Goal: Download file/media

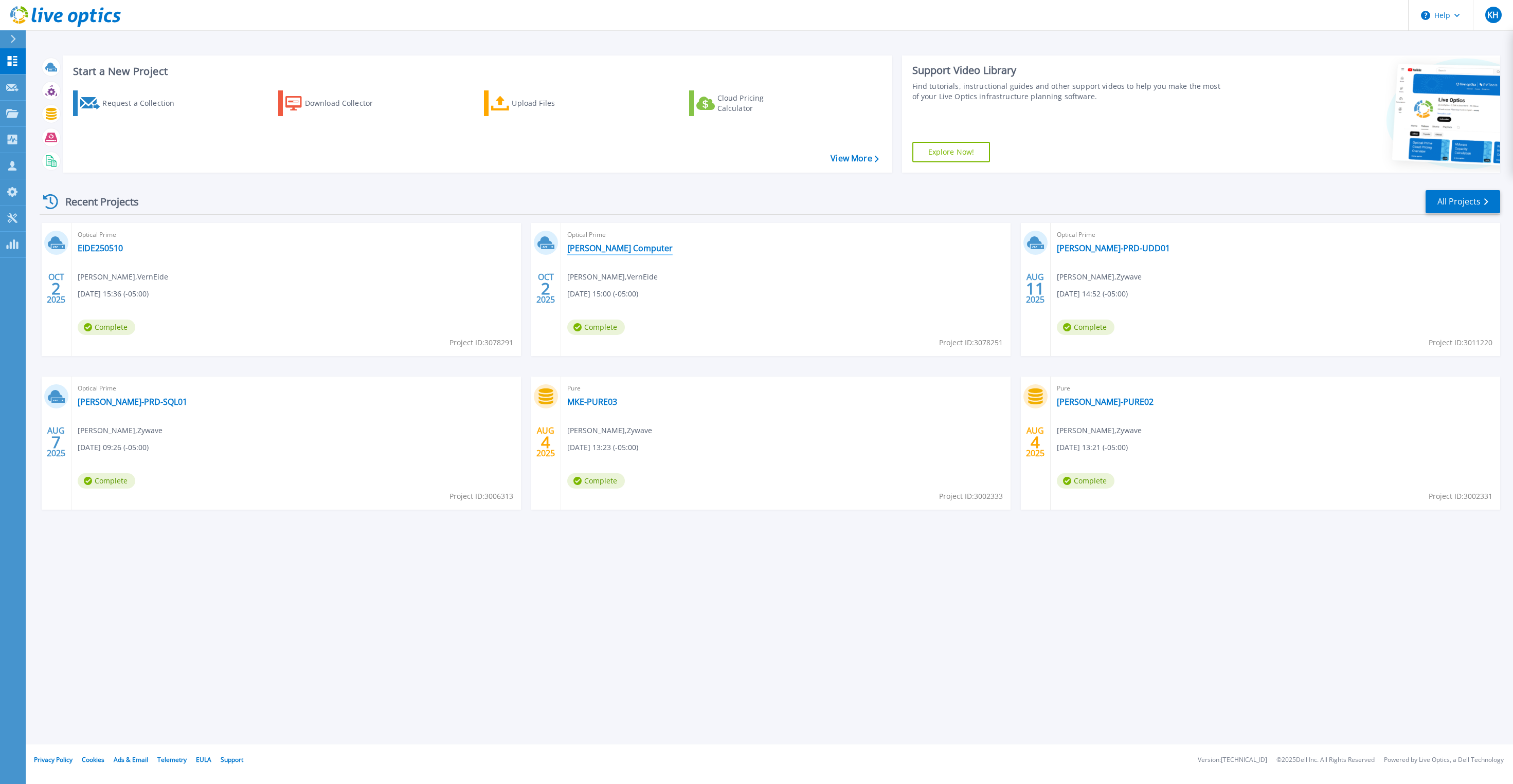
click at [617, 251] on link "[PERSON_NAME] Computer" at bounding box center [620, 248] width 105 height 10
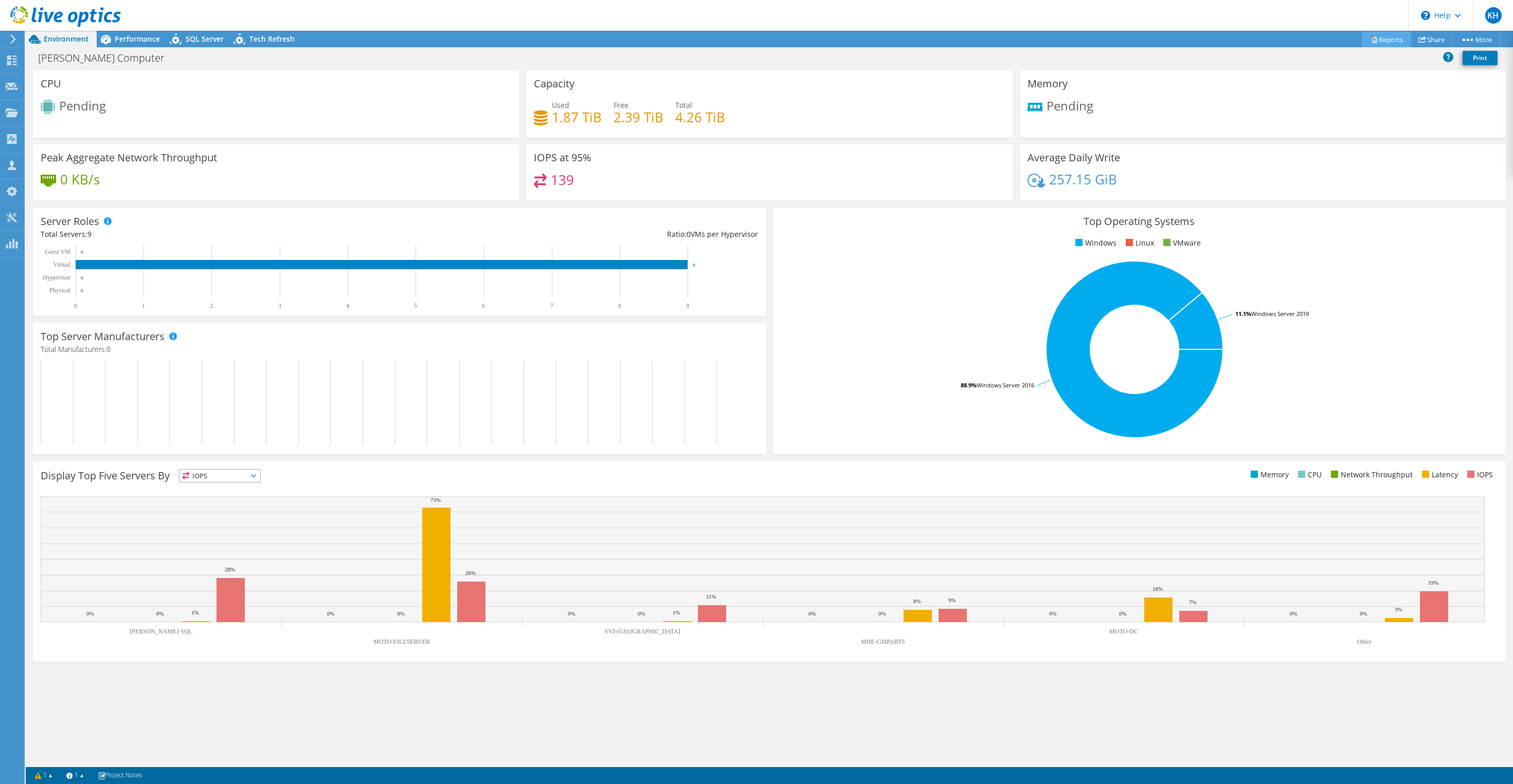
click at [1392, 43] on link "Reports" at bounding box center [1386, 39] width 49 height 16
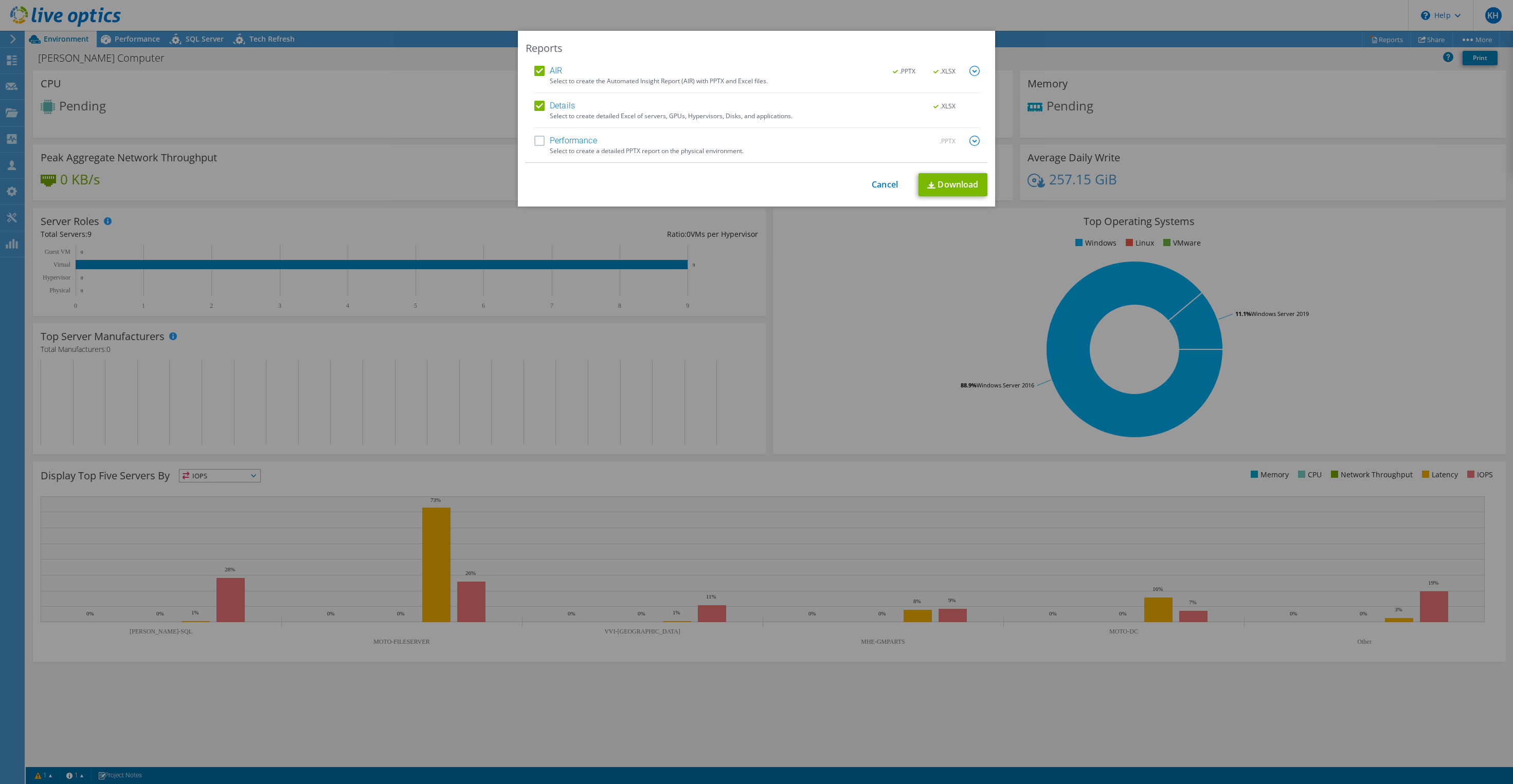
click at [537, 112] on div "Details .XLSX" at bounding box center [757, 107] width 446 height 12
click at [549, 108] on label "Details" at bounding box center [555, 106] width 41 height 10
click at [0, 0] on input "Details" at bounding box center [0, 0] width 0 height 0
click at [980, 75] on div "AIR .PPTX .XLSX Select to create the Automated Insight Report (AIR) with PPTX a…" at bounding box center [756, 114] width 462 height 97
click at [975, 73] on img at bounding box center [974, 71] width 10 height 10
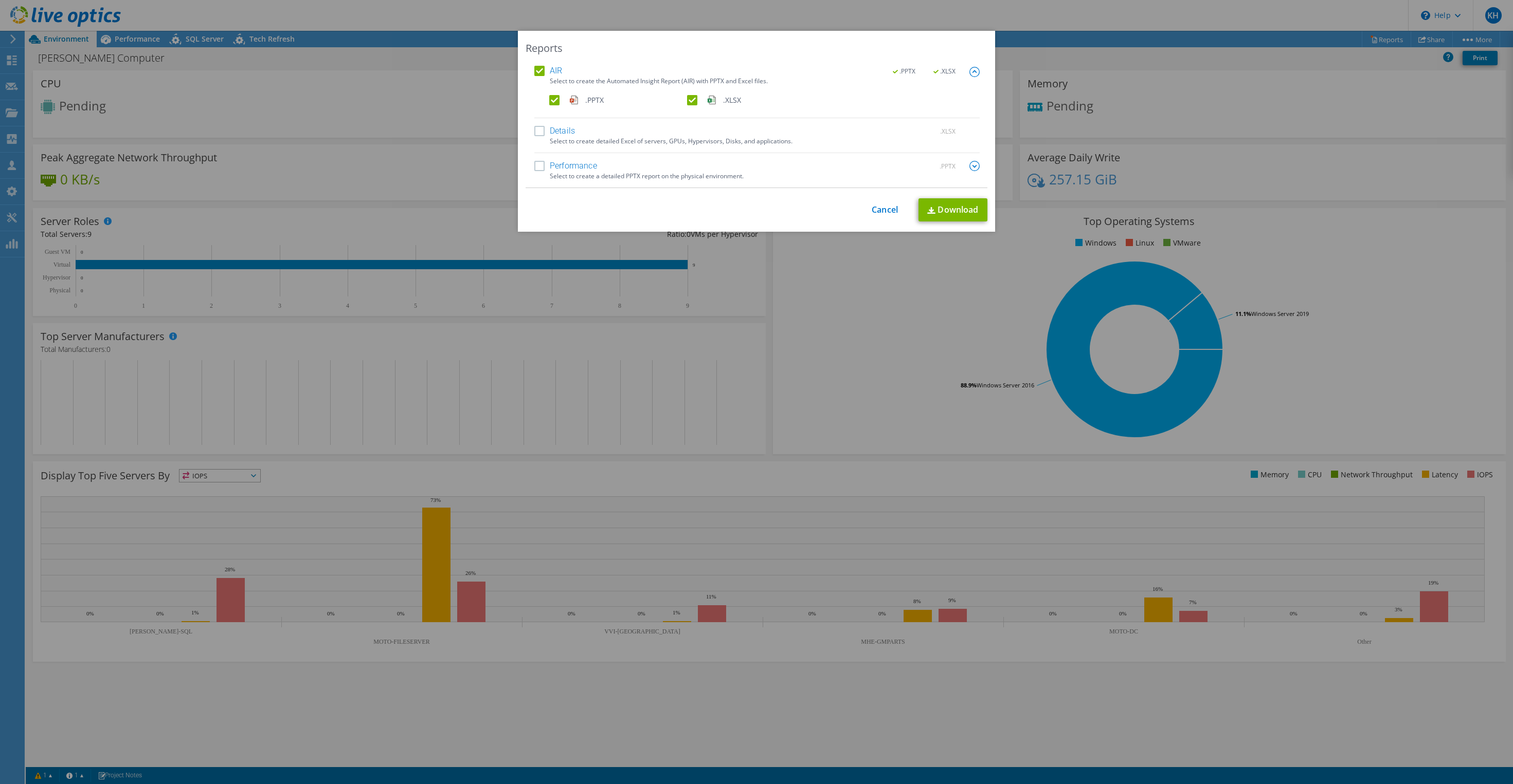
click at [552, 96] on label ".PPTX" at bounding box center [618, 100] width 136 height 10
click at [0, 0] on input ".PPTX" at bounding box center [0, 0] width 0 height 0
click at [963, 216] on link "Download" at bounding box center [952, 210] width 69 height 23
click at [958, 209] on link "Download" at bounding box center [952, 210] width 69 height 23
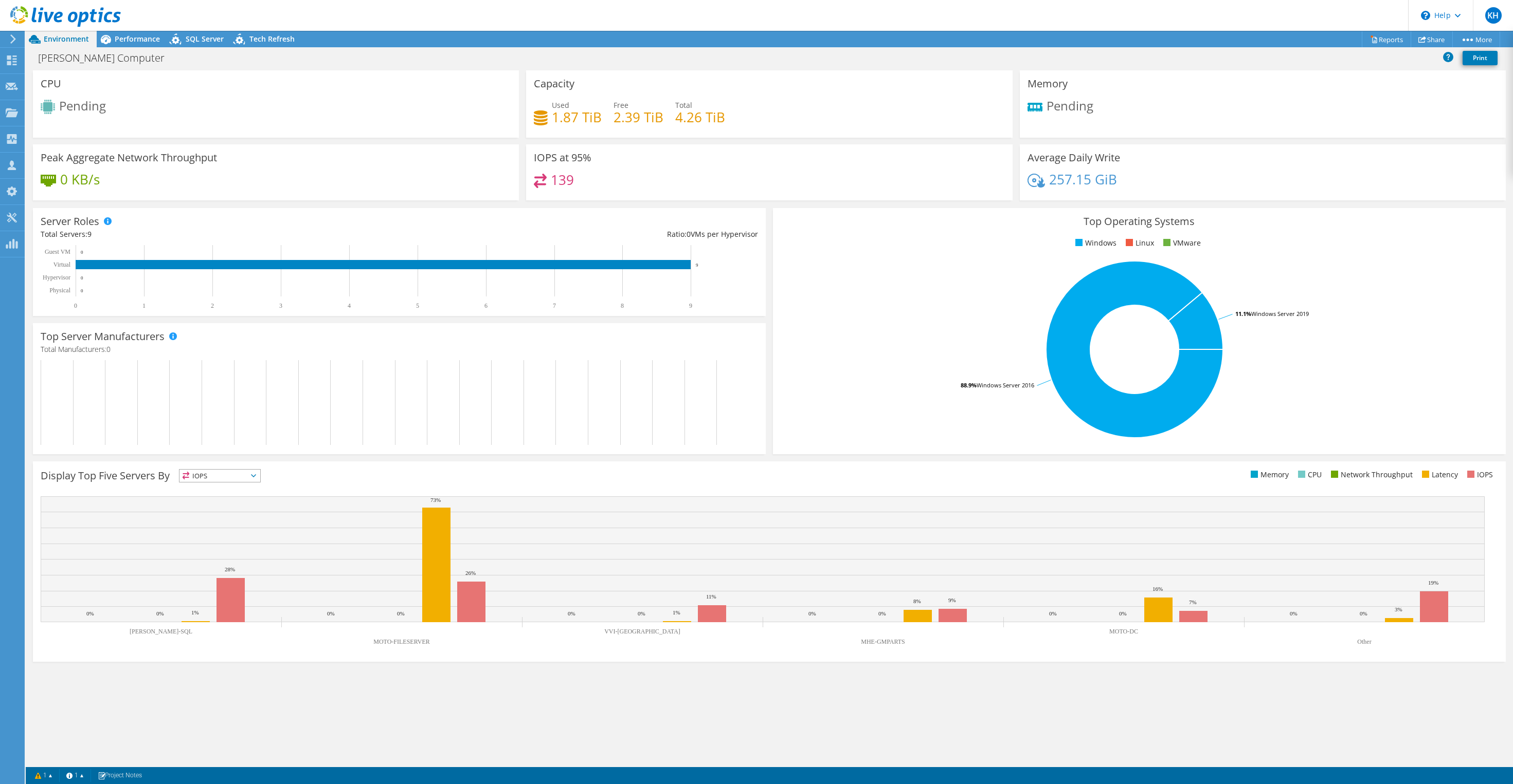
click at [9, 43] on div at bounding box center [11, 38] width 11 height 9
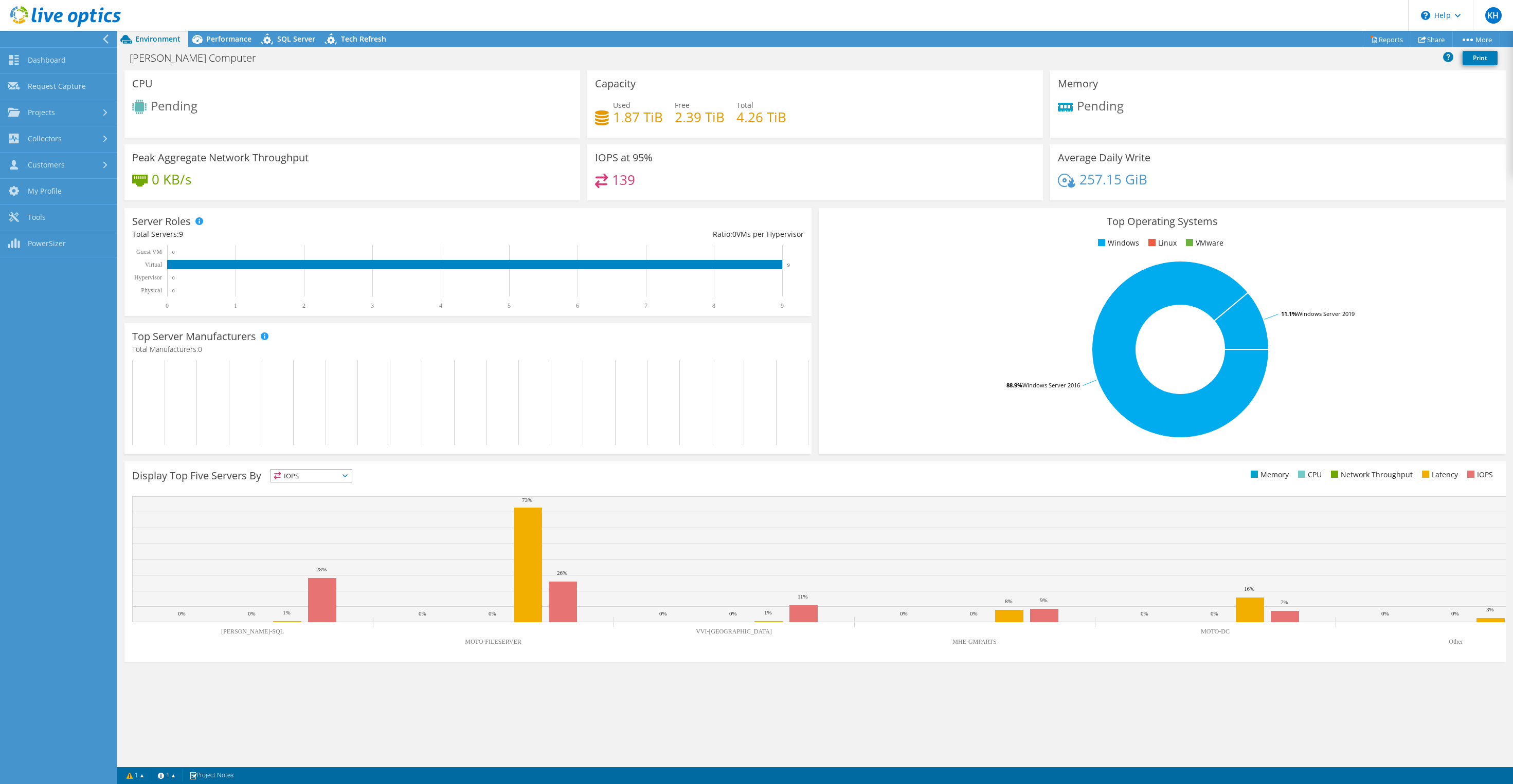
click at [167, 20] on header "KH Channel Partner Katrina Hightower katrina.hightower@rubrik.com Rubrik My Pro…" at bounding box center [756, 15] width 1513 height 31
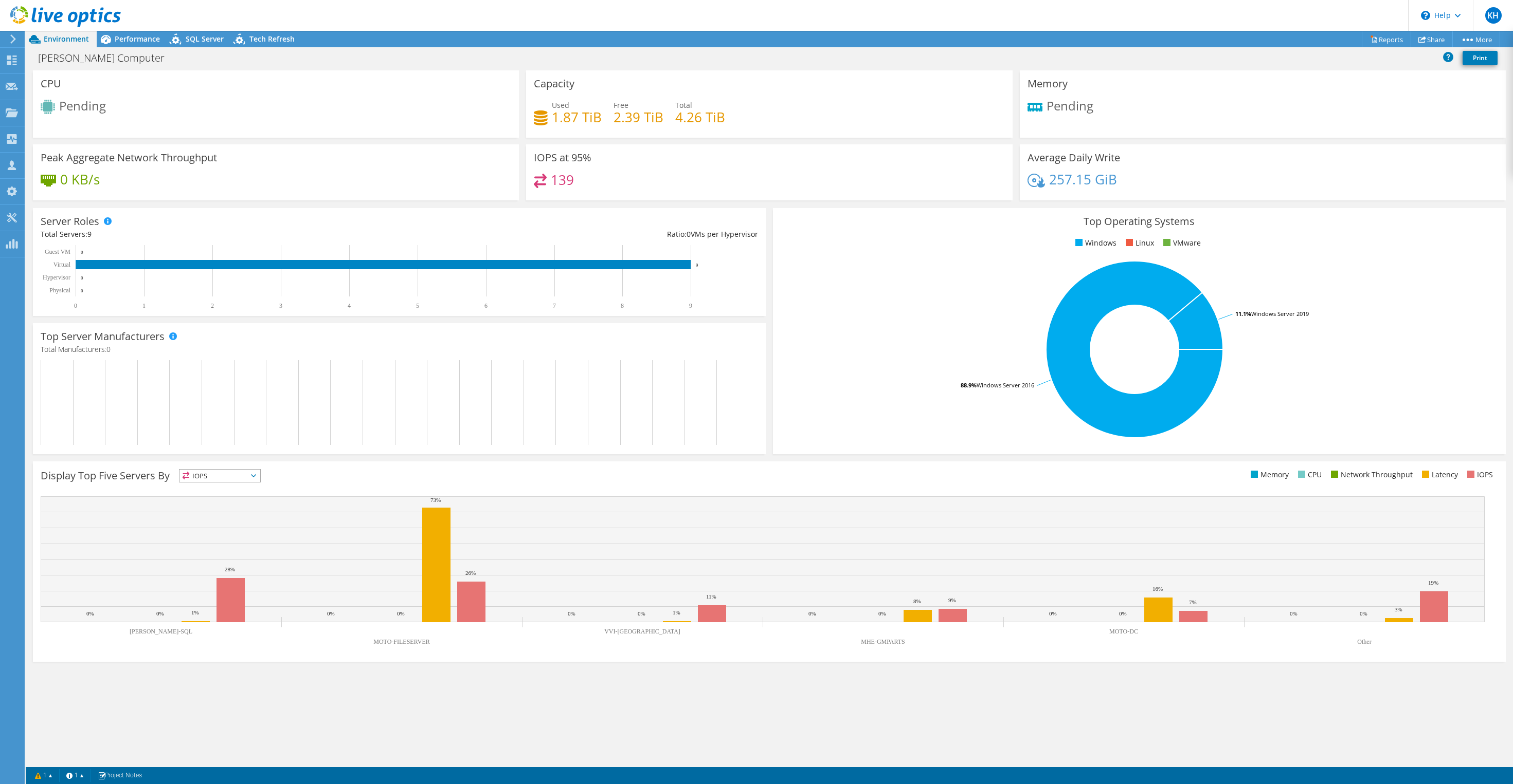
click at [116, 19] on icon at bounding box center [65, 16] width 111 height 21
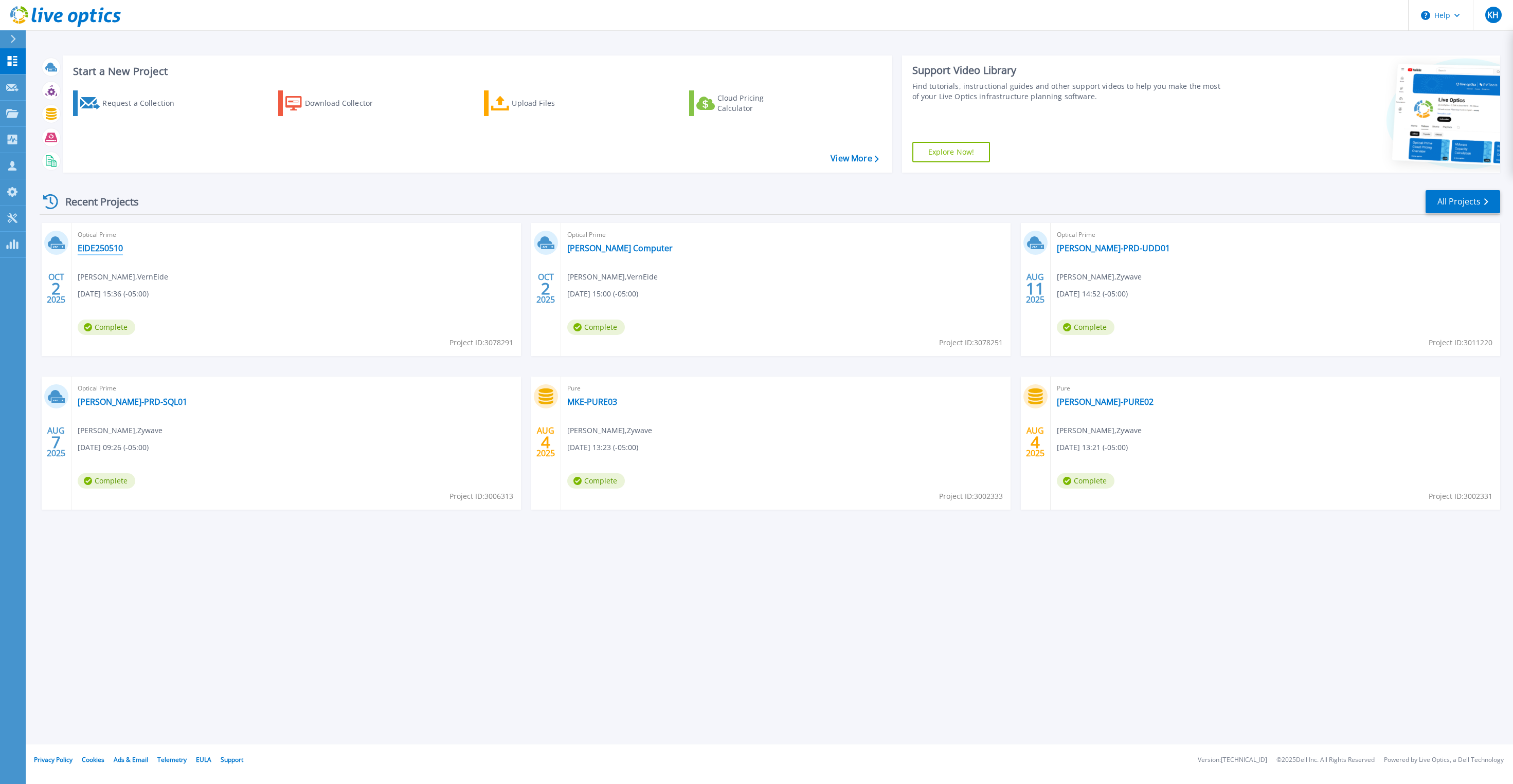
click at [103, 246] on link "EIDE250510" at bounding box center [100, 248] width 45 height 10
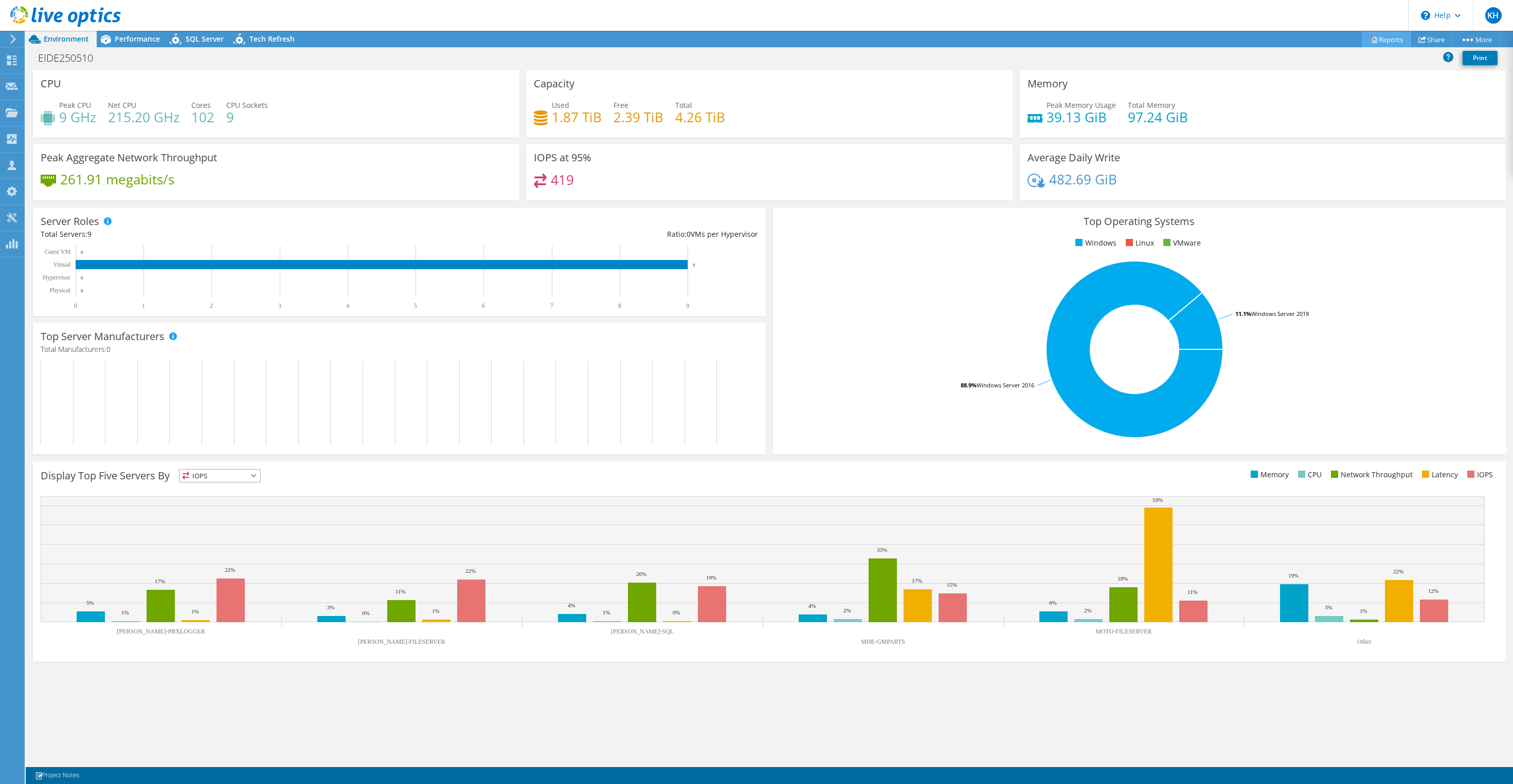
click at [1382, 46] on link "Reports" at bounding box center [1386, 39] width 49 height 16
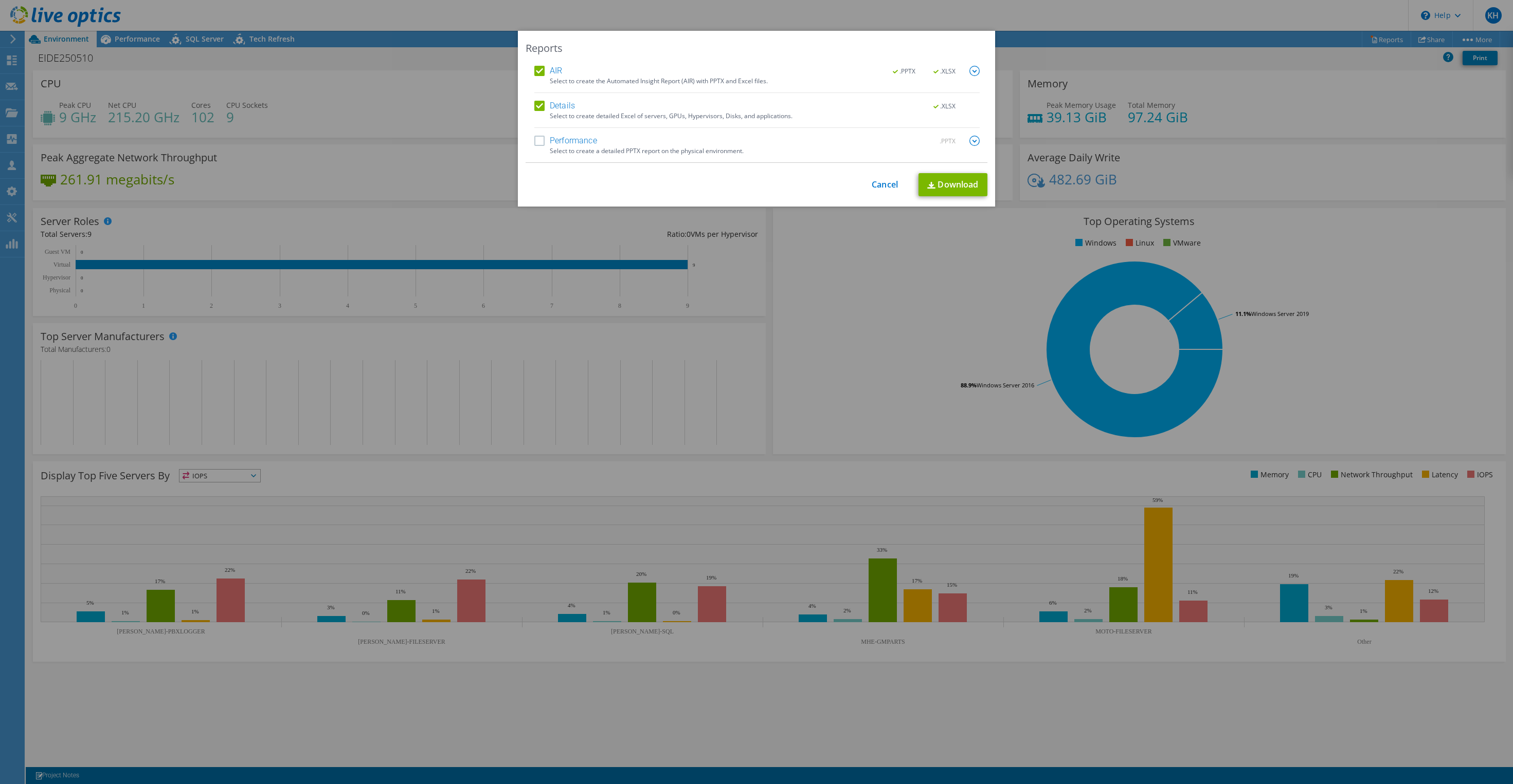
click at [647, 113] on div "Select to create detailed Excel of servers, GPUs, Hypervisors, Disks, and appli…" at bounding box center [764, 116] width 430 height 7
click at [528, 110] on div "AIR .PPTX .XLSX Select to create the Automated Insight Report (AIR) with PPTX a…" at bounding box center [756, 114] width 462 height 97
click at [546, 104] on label "Details" at bounding box center [555, 106] width 41 height 10
click at [0, 0] on input "Details" at bounding box center [0, 0] width 0 height 0
click at [629, 85] on div "Select to create the Automated Insight Report (AIR) with PPTX and Excel files." at bounding box center [764, 81] width 430 height 7
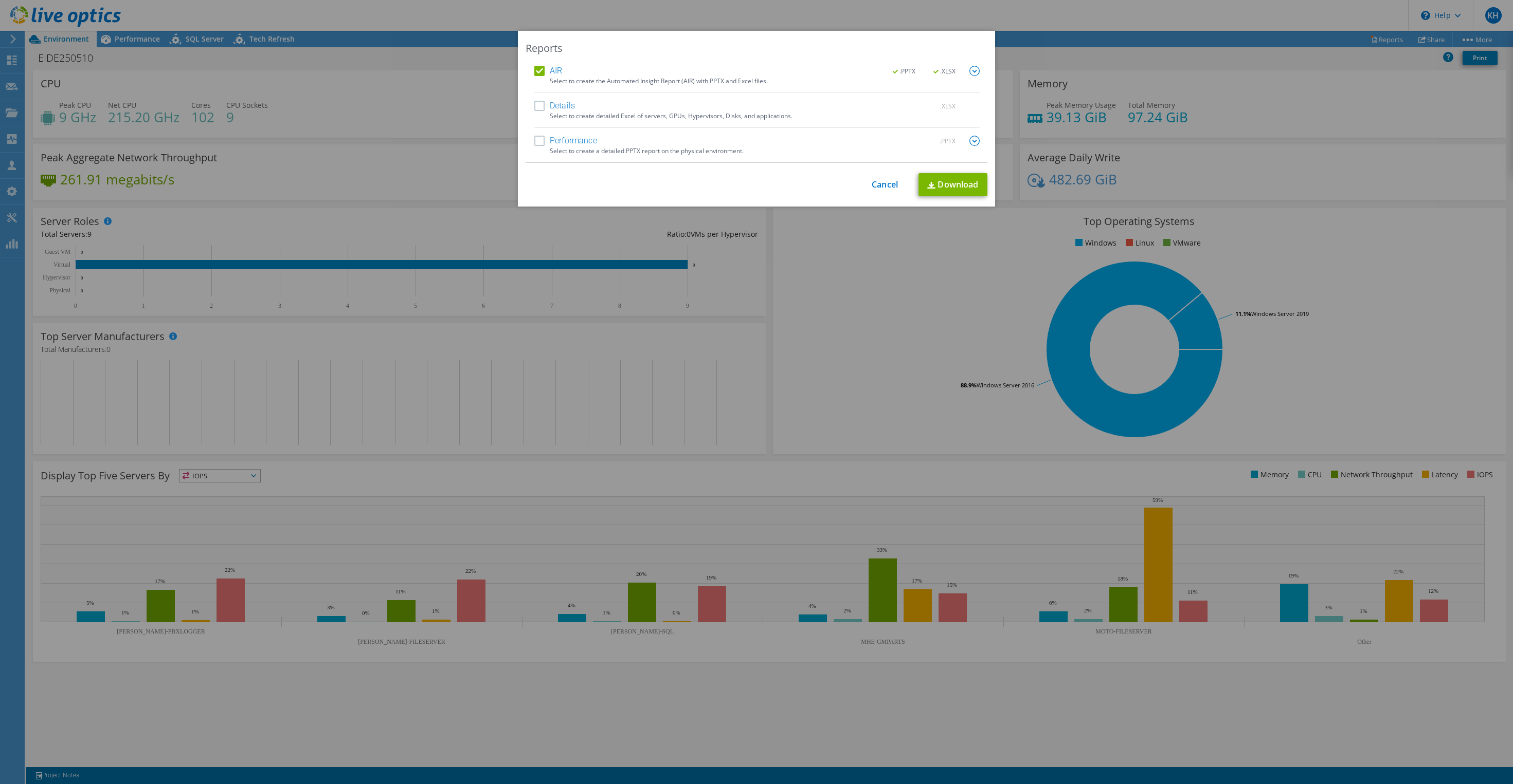
click at [969, 67] on img at bounding box center [974, 71] width 10 height 10
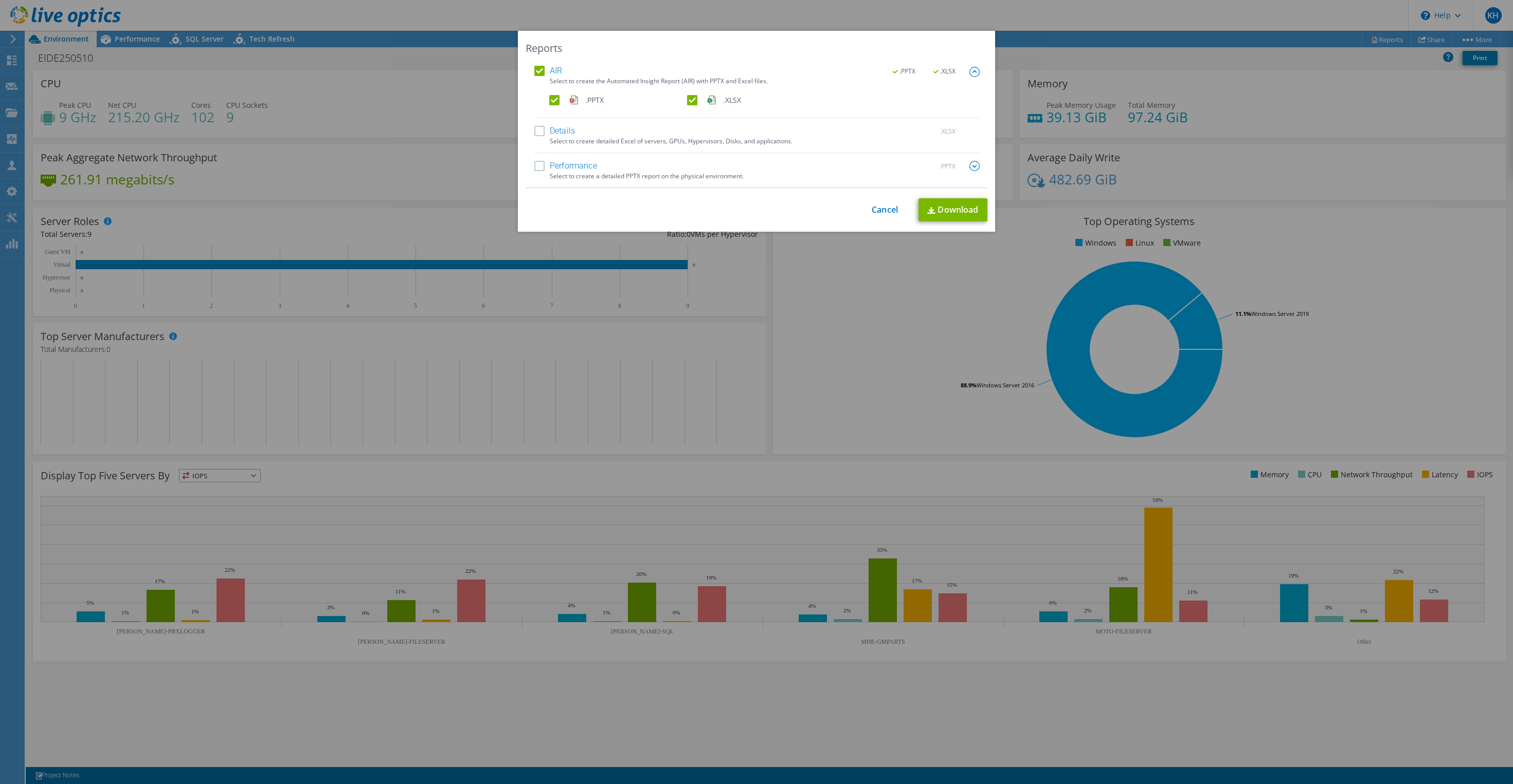
click at [550, 96] on label ".PPTX" at bounding box center [618, 100] width 136 height 10
click at [0, 0] on input ".PPTX" at bounding box center [0, 0] width 0 height 0
click at [942, 216] on link "Download" at bounding box center [952, 210] width 69 height 23
click at [535, 132] on label "Details" at bounding box center [555, 131] width 41 height 10
click at [0, 0] on input "Details" at bounding box center [0, 0] width 0 height 0
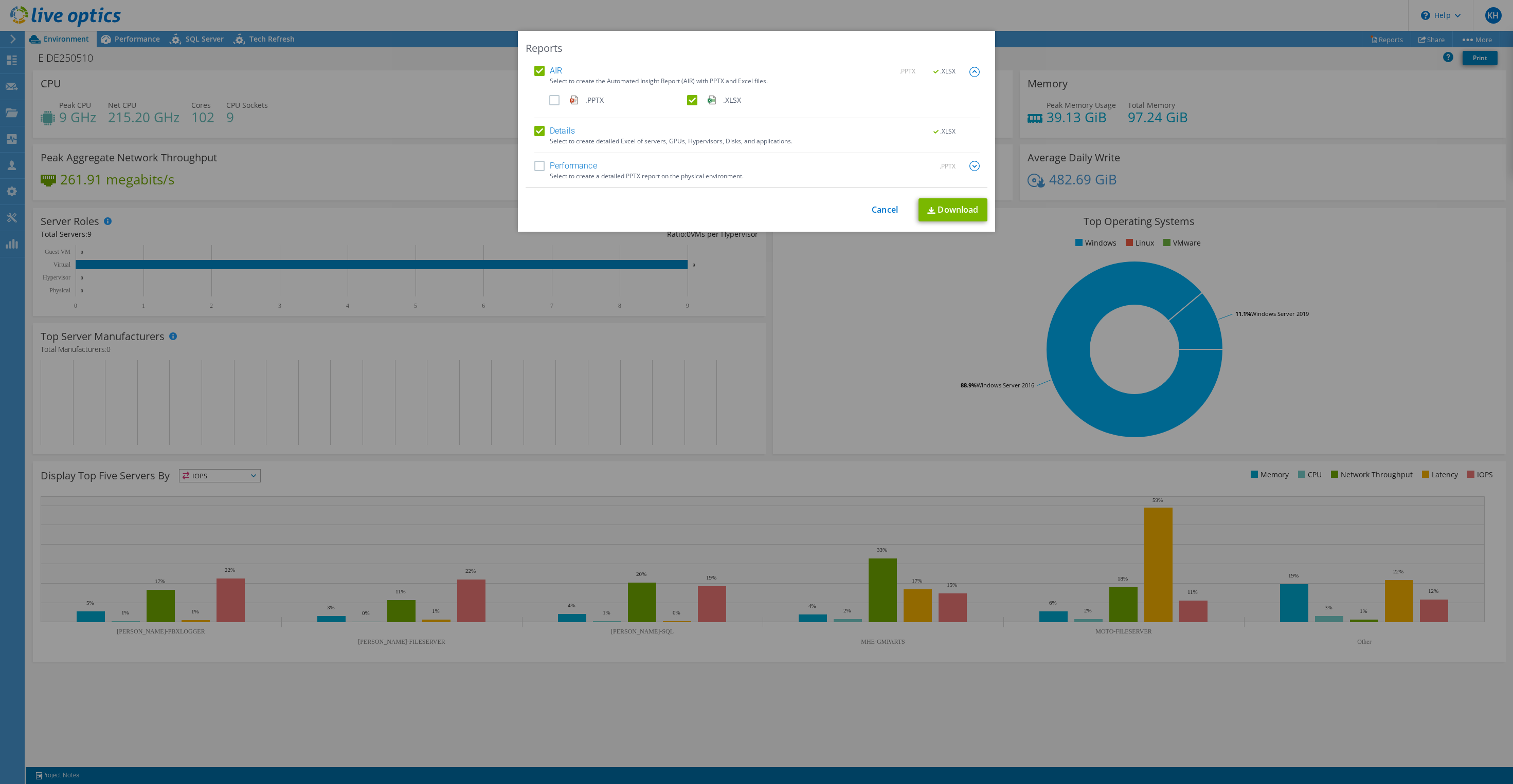
click at [535, 132] on label "Details" at bounding box center [555, 131] width 41 height 10
click at [0, 0] on input "Details" at bounding box center [0, 0] width 0 height 0
click at [541, 68] on label "AIR" at bounding box center [549, 71] width 28 height 10
click at [0, 0] on input "AIR" at bounding box center [0, 0] width 0 height 0
click at [535, 132] on label "Details" at bounding box center [555, 131] width 41 height 10
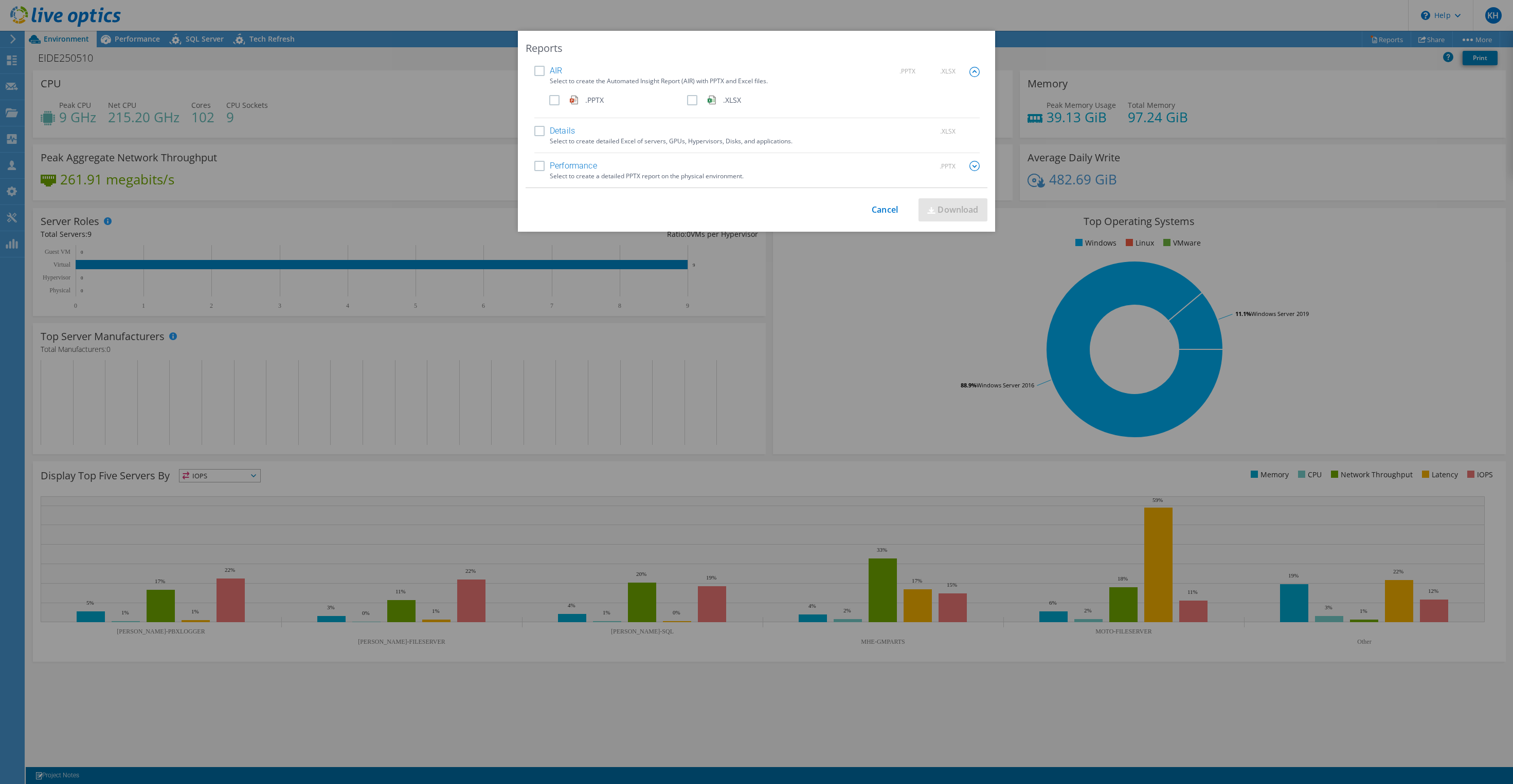
click at [0, 0] on input "Details" at bounding box center [0, 0] width 0 height 0
click at [959, 215] on link "Download" at bounding box center [952, 210] width 69 height 23
click at [192, 55] on div "Reports AIR .PPTX .XLSX Select to create the Automated Insight Report (AIR) wit…" at bounding box center [756, 392] width 1513 height 722
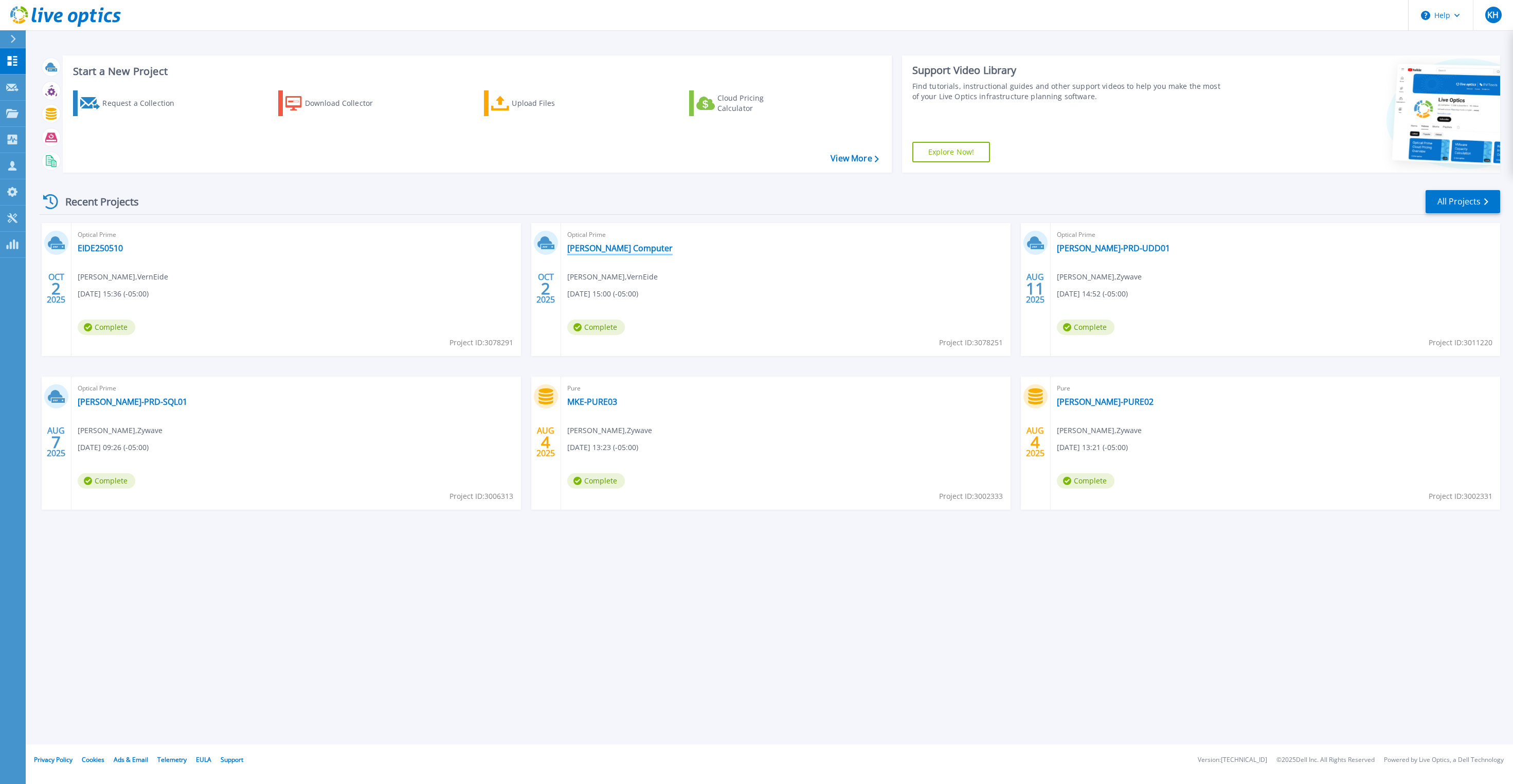
click at [635, 252] on link "[PERSON_NAME] Computer" at bounding box center [620, 248] width 105 height 10
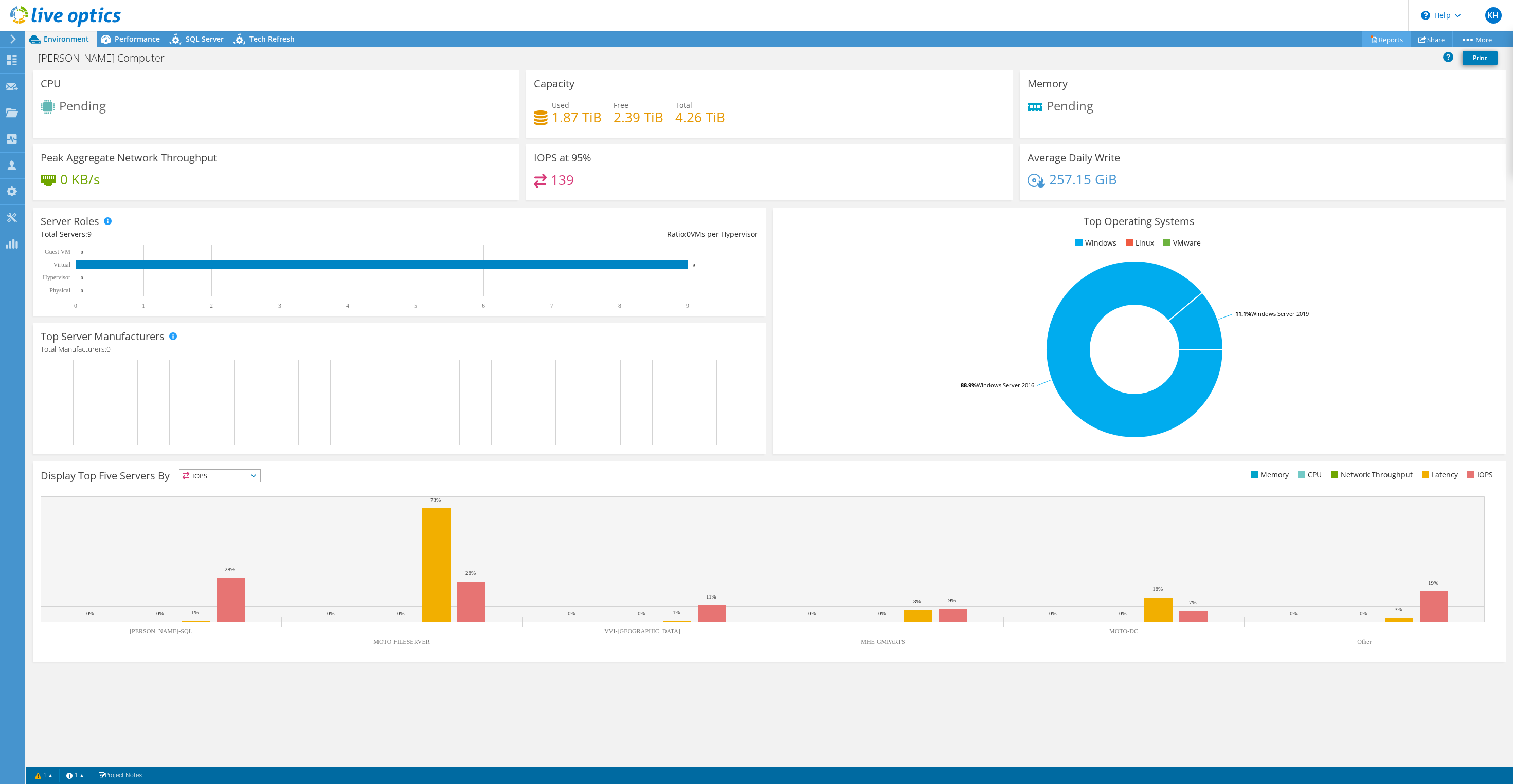
click at [1372, 34] on link "Reports" at bounding box center [1386, 39] width 49 height 16
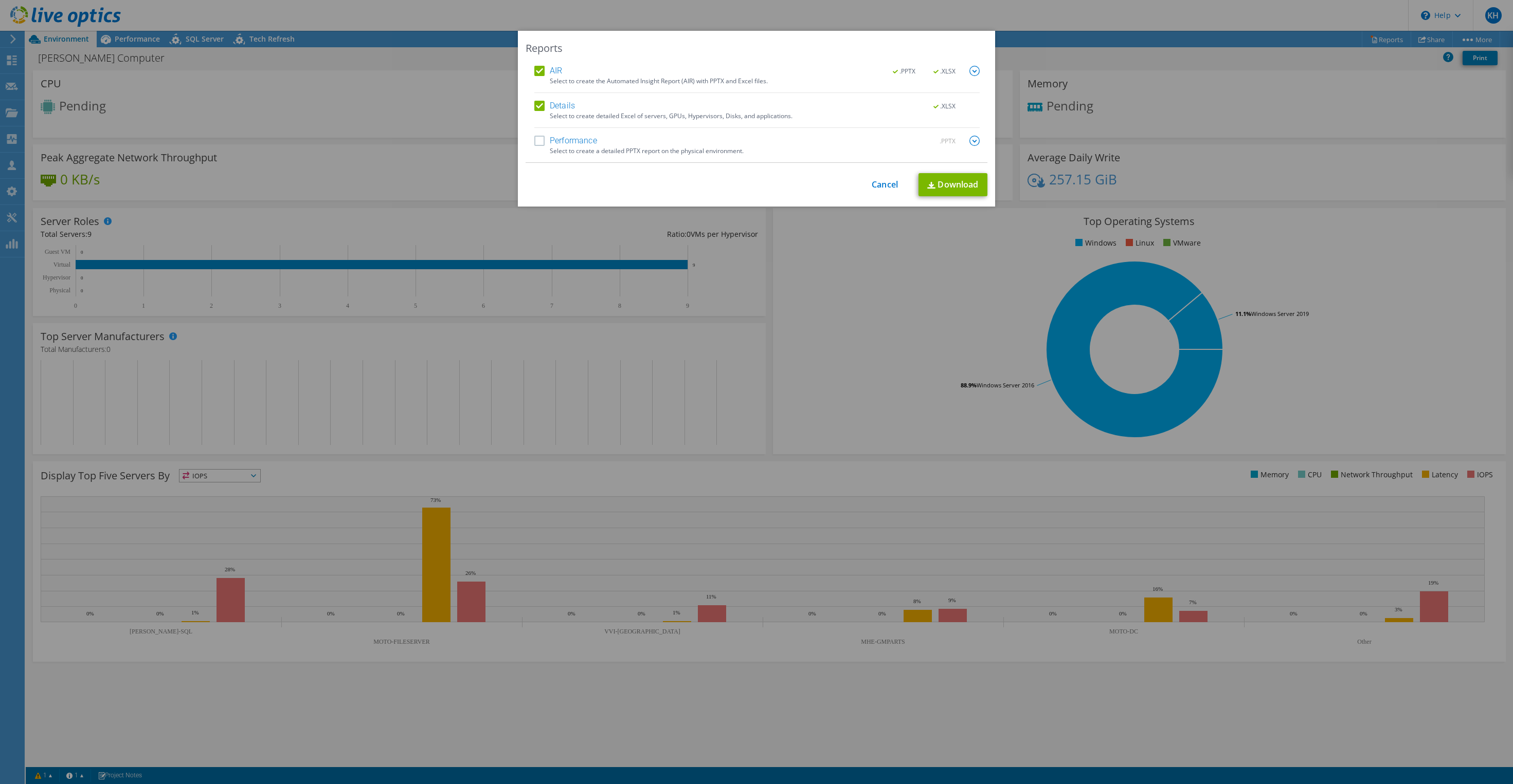
click at [554, 70] on label "AIR" at bounding box center [549, 71] width 28 height 10
click at [0, 0] on input "AIR" at bounding box center [0, 0] width 0 height 0
click at [968, 190] on link "Download" at bounding box center [952, 184] width 69 height 23
